Goal: Task Accomplishment & Management: Complete application form

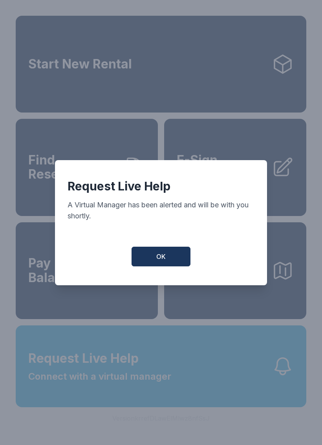
click at [173, 256] on button "OK" at bounding box center [161, 256] width 59 height 20
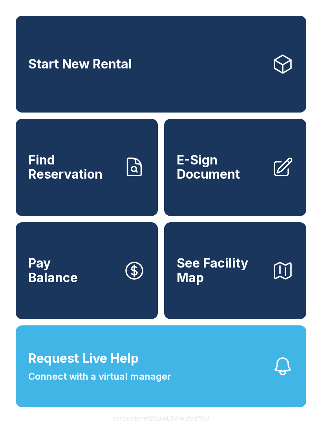
click at [257, 182] on span "E-Sign Document" at bounding box center [221, 167] width 89 height 29
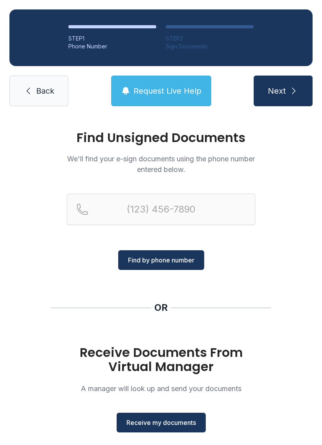
click at [166, 413] on button "Receive my documents" at bounding box center [161, 422] width 89 height 20
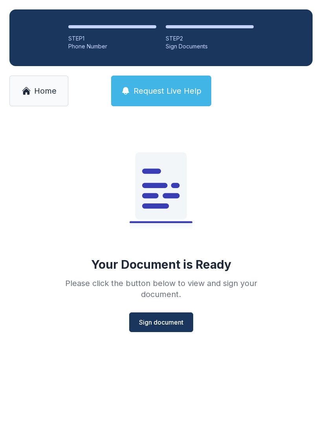
click at [160, 321] on span "Sign document" at bounding box center [161, 321] width 44 height 9
click at [184, 83] on button "Request Live Help" at bounding box center [161, 90] width 100 height 31
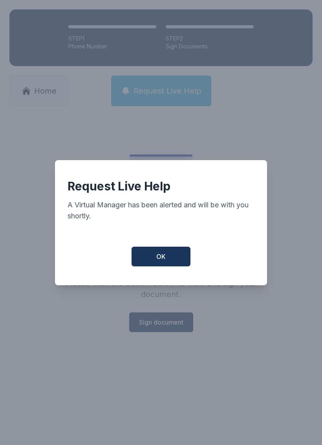
click at [167, 253] on button "OK" at bounding box center [161, 256] width 59 height 20
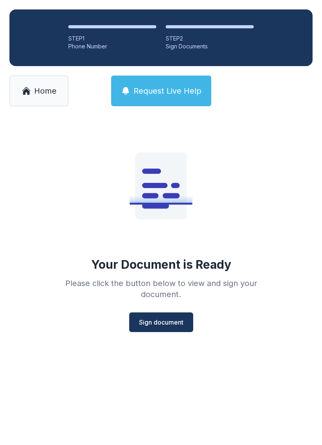
click at [149, 84] on button "Request Live Help" at bounding box center [161, 90] width 100 height 31
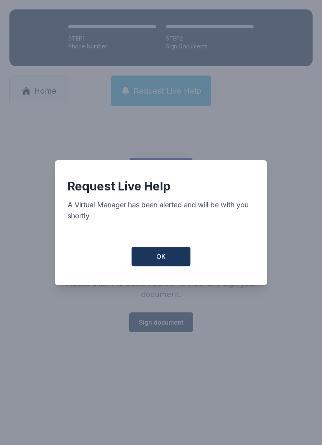
click at [157, 253] on button "OK" at bounding box center [161, 256] width 59 height 20
